Goal: Check status: Check status

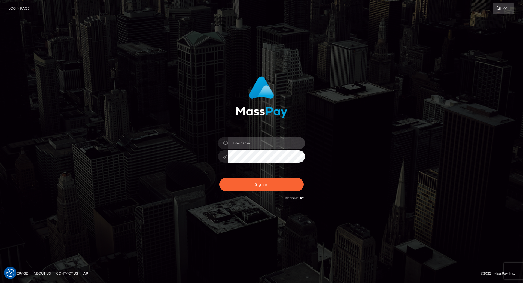
click at [243, 145] on input "text" at bounding box center [266, 143] width 77 height 12
type input "[PERSON_NAME].throne"
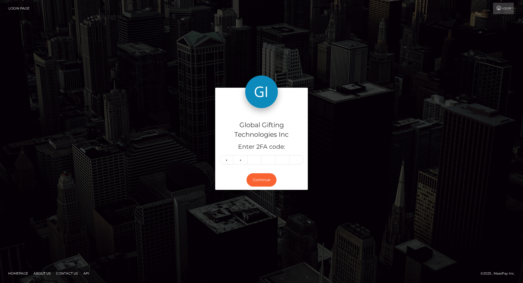
type input "5"
type input "2"
type input "5"
type input "1"
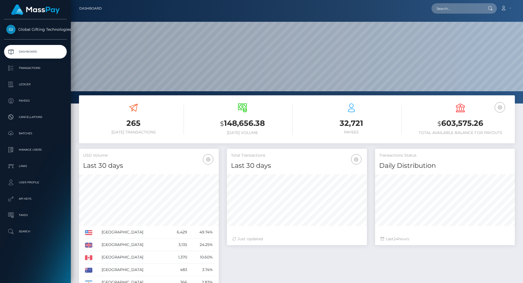
scroll to position [97, 140]
click at [450, 118] on h3 "$ 603,575.26" at bounding box center [460, 123] width 101 height 11
copy h3 "603,575.26"
